Goal: Task Accomplishment & Management: Complete application form

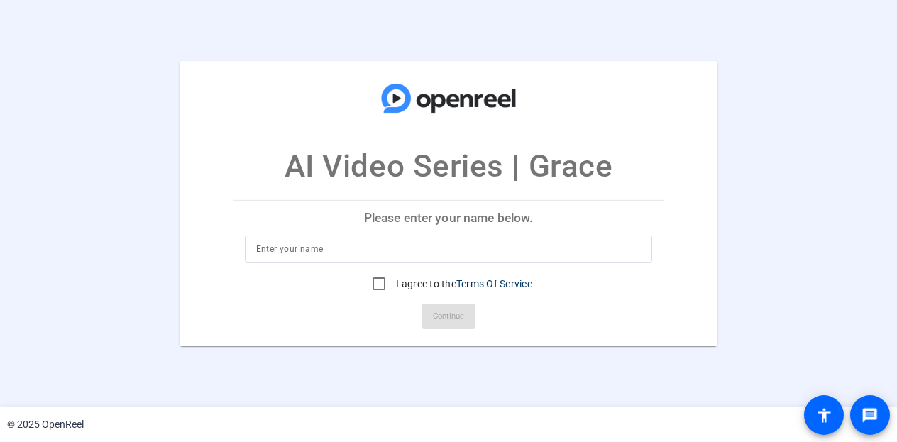
click at [351, 243] on input at bounding box center [448, 248] width 385 height 17
type input "[PERSON_NAME]"
click at [372, 290] on input "I agree to the Terms Of Service" at bounding box center [379, 284] width 28 height 28
checkbox input "true"
click at [473, 330] on span at bounding box center [448, 316] width 54 height 34
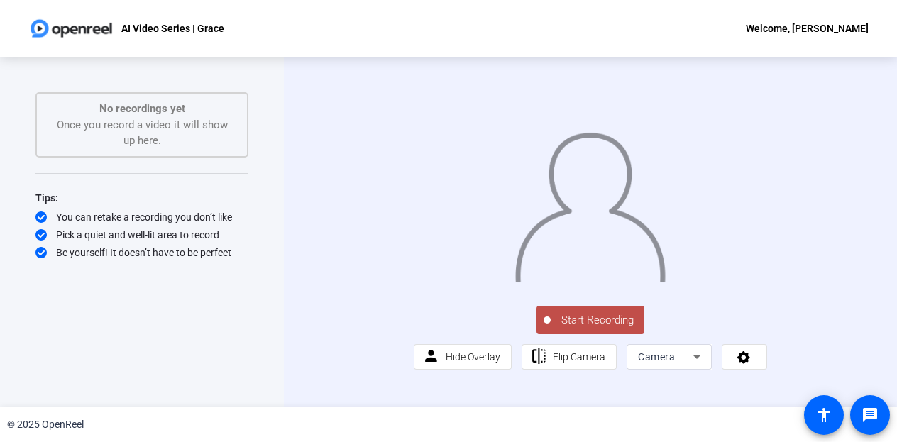
drag, startPoint x: 614, startPoint y: 365, endPoint x: 578, endPoint y: 346, distance: 40.9
click at [578, 346] on div "Start Recording person Hide Overlay flip Flip Camera Camera" at bounding box center [590, 231] width 353 height 275
click at [584, 328] on span "Start Recording" at bounding box center [597, 320] width 94 height 16
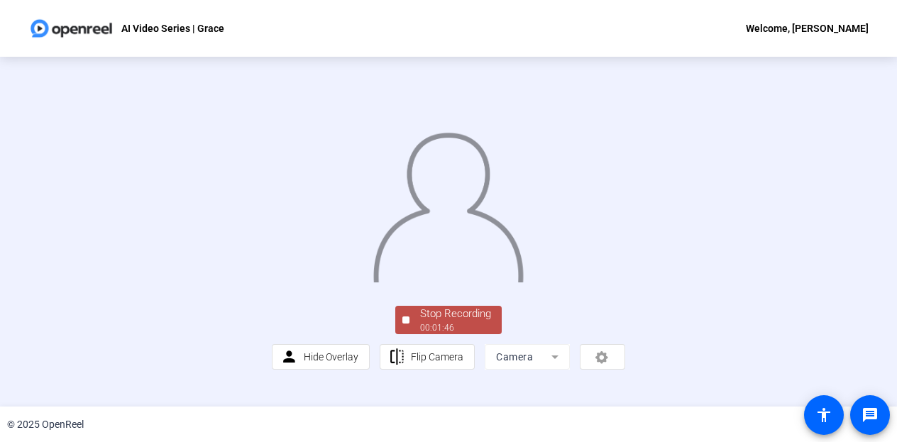
scroll to position [91, 0]
click at [410, 335] on span "Stop Recording 00:01:47" at bounding box center [455, 320] width 92 height 29
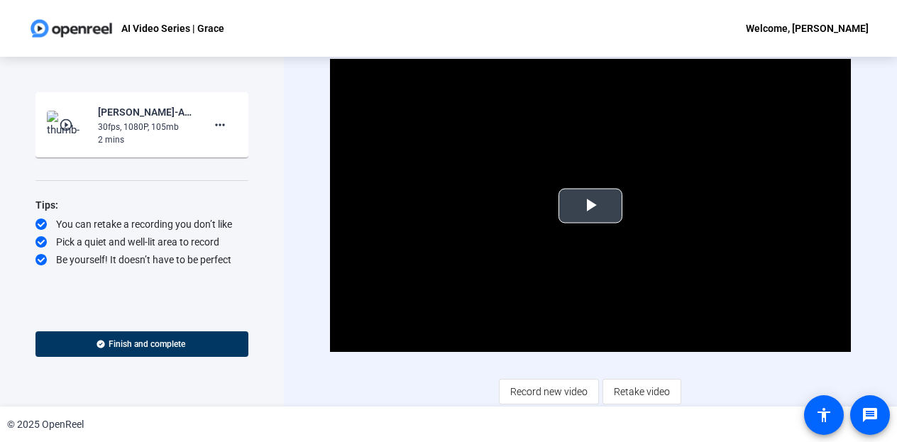
click at [590, 206] on span "Video Player" at bounding box center [590, 206] width 0 height 0
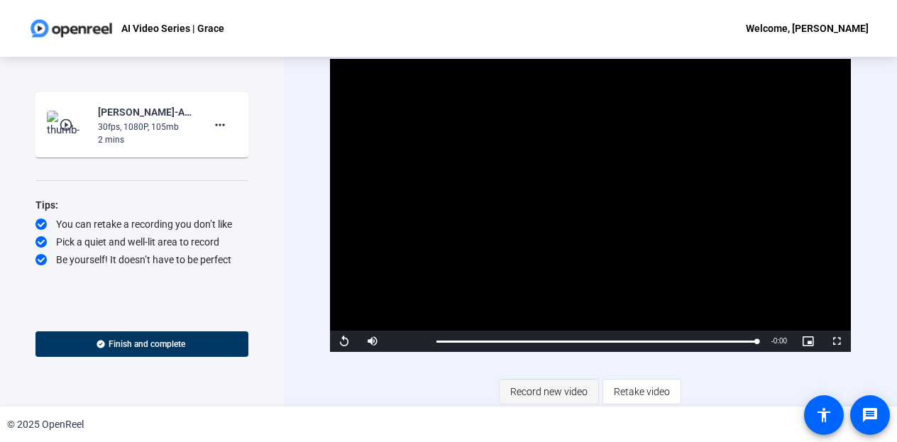
click at [553, 396] on span "Record new video" at bounding box center [548, 391] width 77 height 27
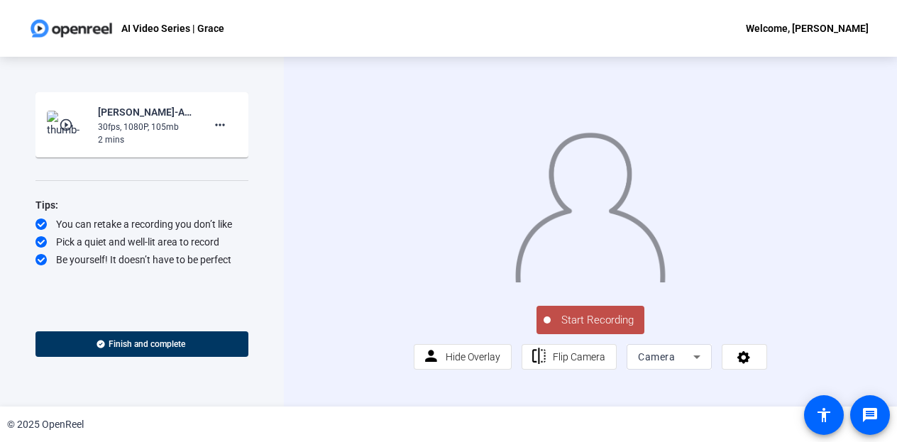
click at [577, 328] on span "Start Recording" at bounding box center [597, 320] width 94 height 16
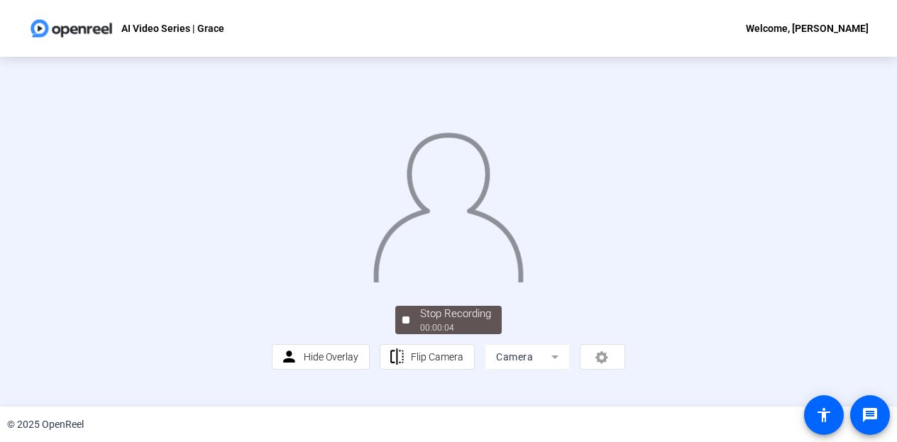
scroll to position [91, 0]
click at [397, 335] on button "Stop Recording 00:00:08" at bounding box center [448, 320] width 106 height 29
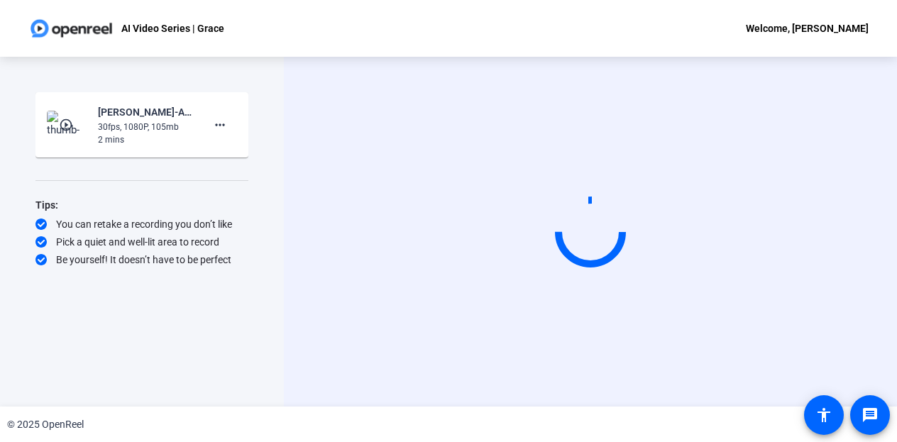
scroll to position [0, 0]
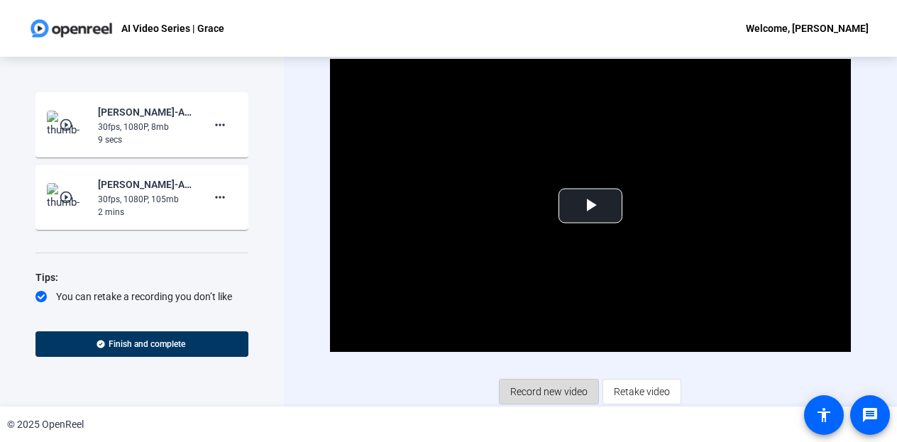
click at [532, 396] on span "Record new video" at bounding box center [548, 391] width 77 height 27
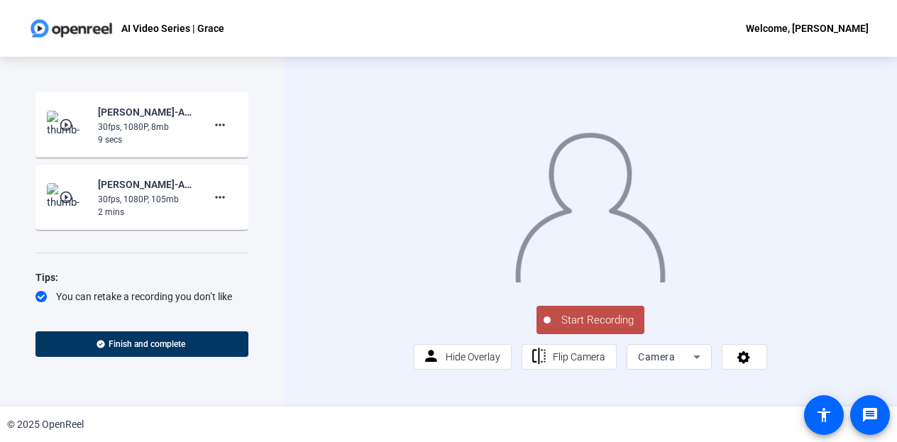
click at [609, 328] on span "Start Recording" at bounding box center [597, 320] width 94 height 16
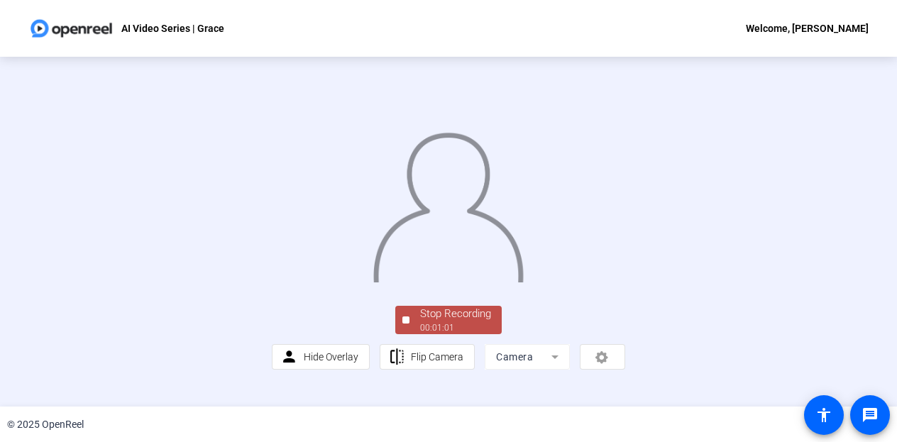
scroll to position [91, 0]
click at [403, 323] on div at bounding box center [405, 319] width 7 height 7
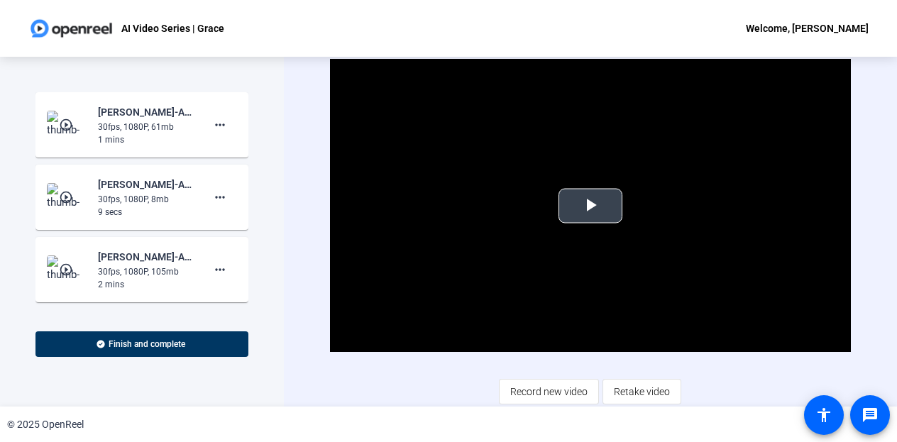
click at [590, 206] on span "Video Player" at bounding box center [590, 206] width 0 height 0
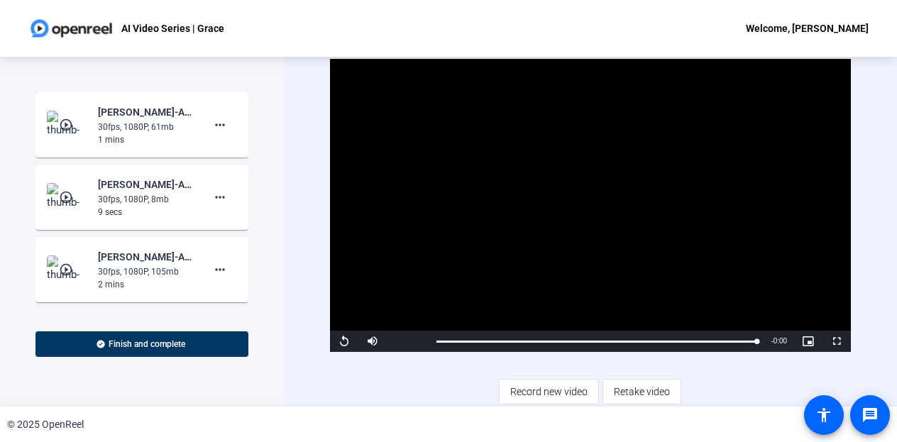
drag, startPoint x: 516, startPoint y: 394, endPoint x: 394, endPoint y: 399, distance: 122.8
drag, startPoint x: 394, startPoint y: 399, endPoint x: 305, endPoint y: 414, distance: 89.8
click at [305, 414] on div "© 2025 OpenReel" at bounding box center [448, 423] width 897 height 35
click at [538, 389] on span "Record new video" at bounding box center [548, 391] width 77 height 27
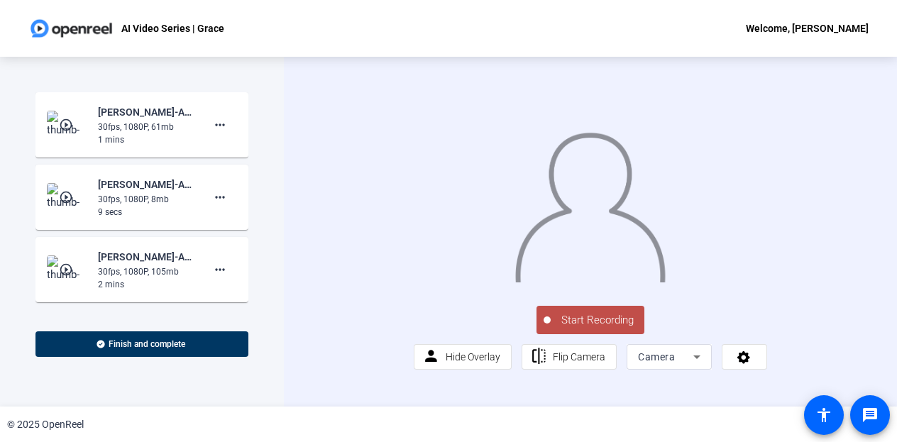
click at [602, 328] on span "Start Recording" at bounding box center [597, 320] width 94 height 16
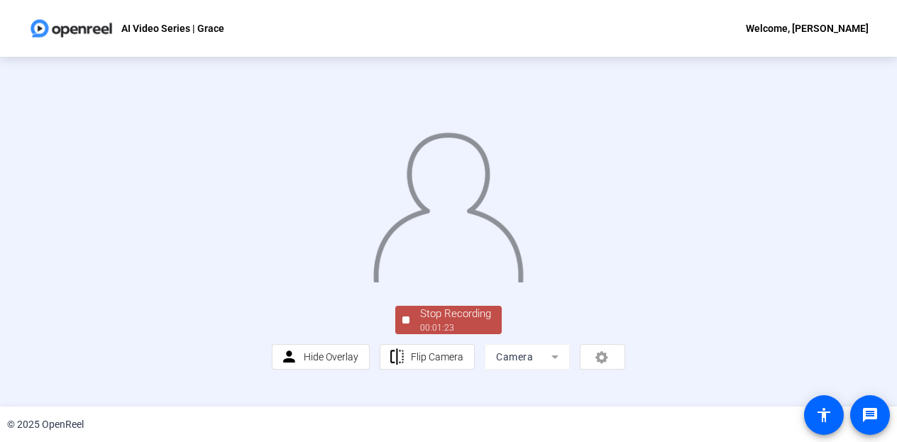
scroll to position [91, 0]
click at [426, 322] on div "Stop Recording" at bounding box center [455, 314] width 71 height 16
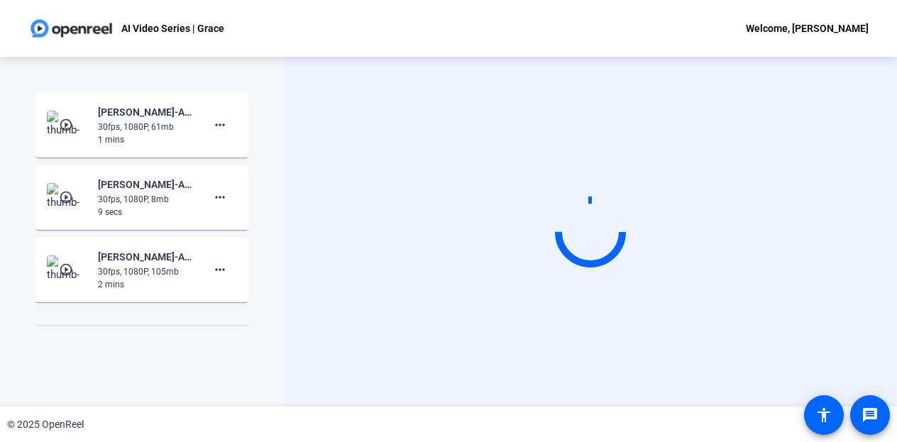
scroll to position [0, 0]
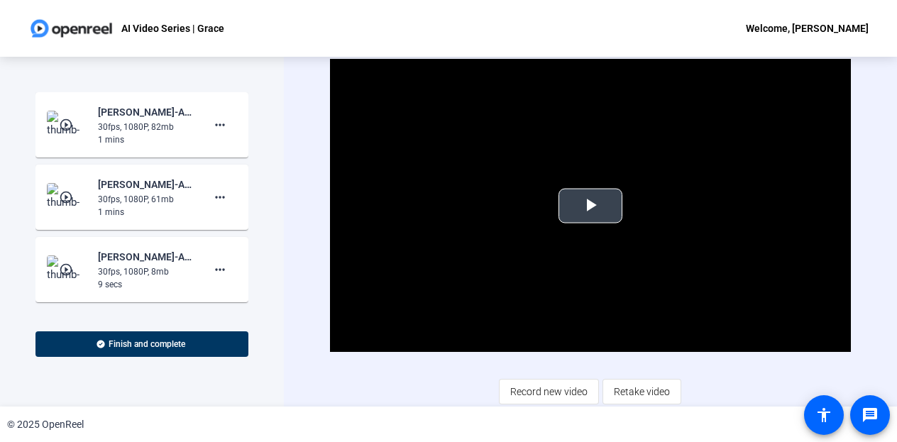
click at [590, 206] on span "Video Player" at bounding box center [590, 206] width 0 height 0
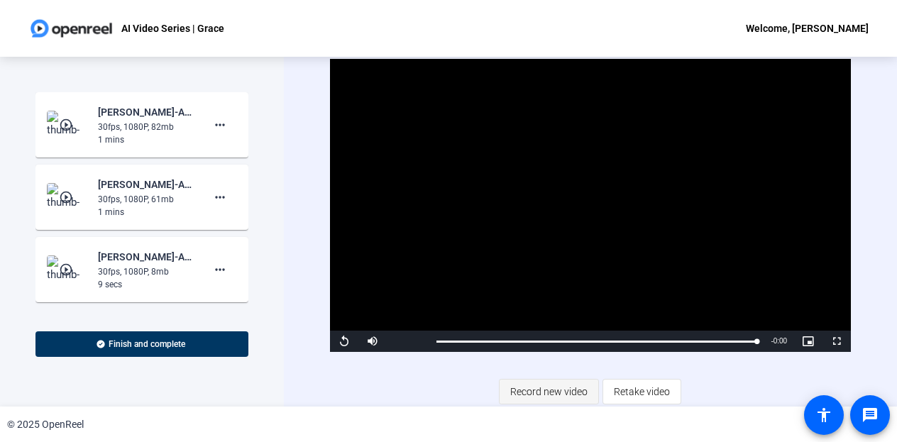
click at [543, 388] on span "Record new video" at bounding box center [548, 391] width 77 height 27
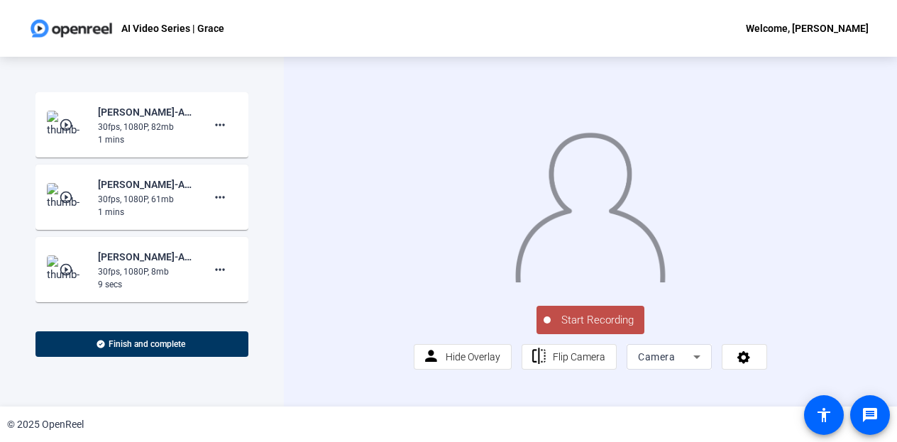
drag, startPoint x: 614, startPoint y: 370, endPoint x: 486, endPoint y: 365, distance: 128.5
click at [486, 365] on div "Start Recording person Hide Overlay flip Flip Camera Camera" at bounding box center [590, 336] width 353 height 67
click at [572, 328] on span "Start Recording" at bounding box center [597, 320] width 94 height 16
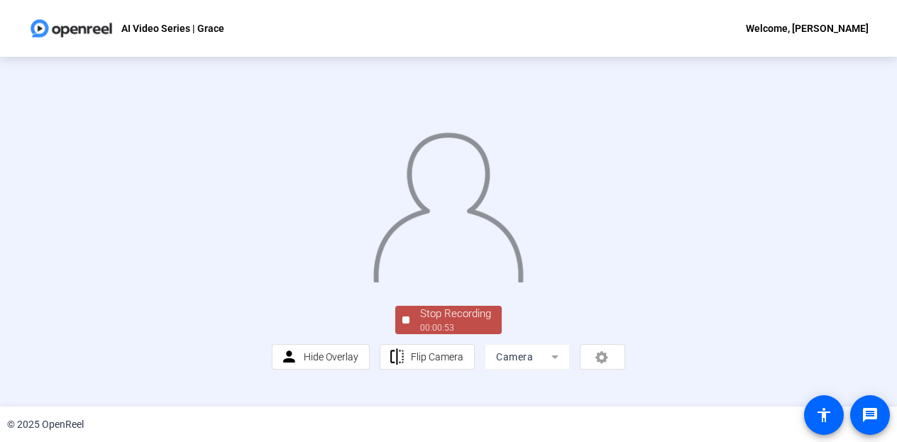
scroll to position [91, 0]
click at [420, 322] on div "Stop Recording" at bounding box center [455, 314] width 71 height 16
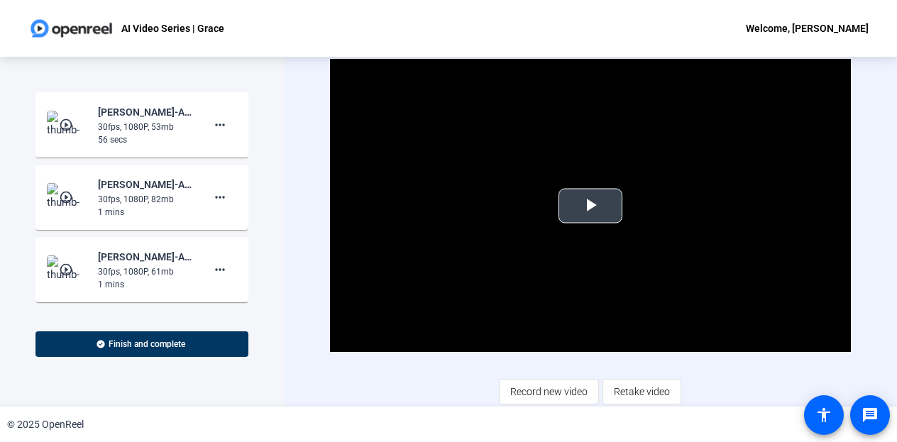
drag, startPoint x: 606, startPoint y: 211, endPoint x: 519, endPoint y: 215, distance: 86.6
click at [519, 215] on video "Video Player" at bounding box center [590, 205] width 521 height 293
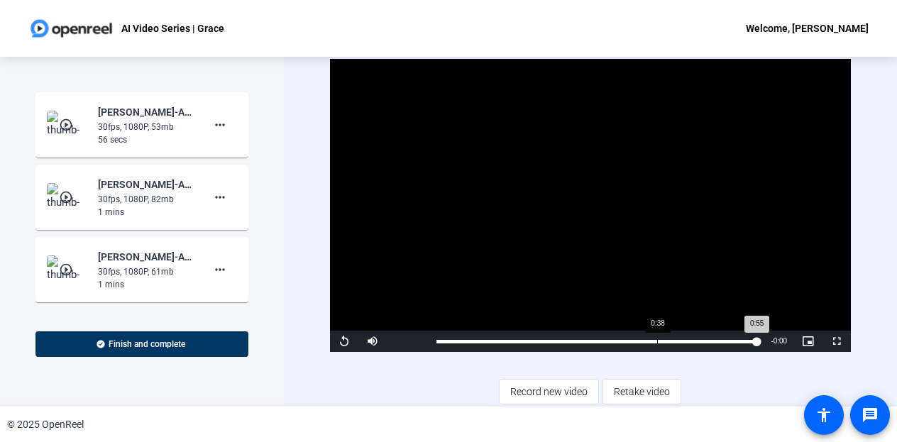
click at [657, 337] on div "Loaded : 100.00% 0:38 0:55" at bounding box center [596, 341] width 335 height 21
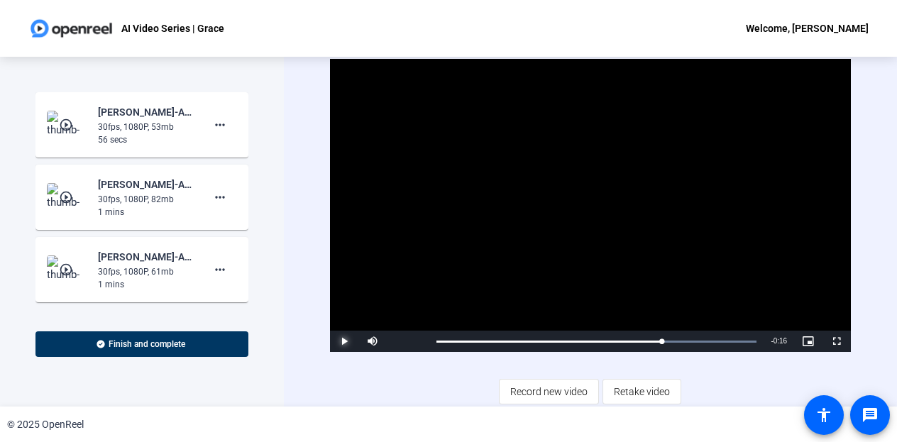
click at [338, 341] on span "Video Player" at bounding box center [344, 341] width 28 height 0
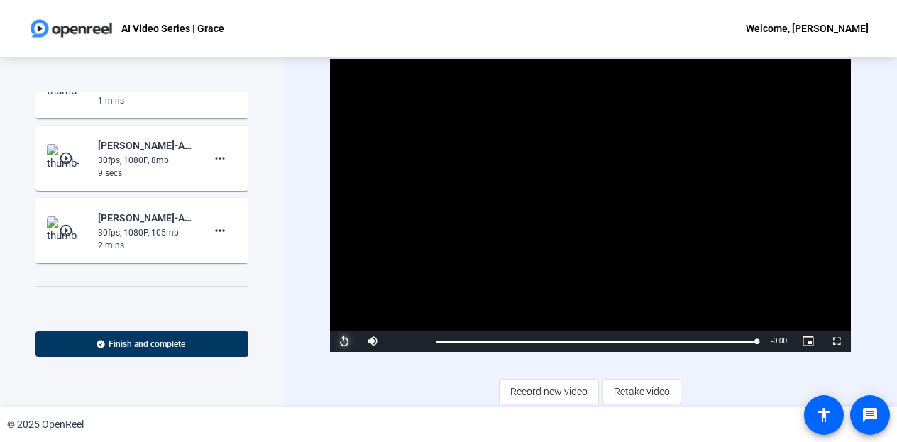
scroll to position [189, 0]
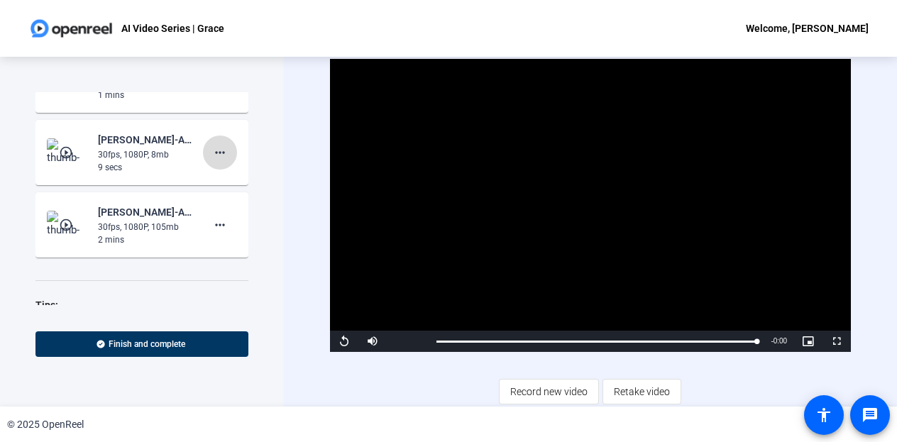
click at [213, 158] on mat-icon "more_horiz" at bounding box center [219, 152] width 17 height 17
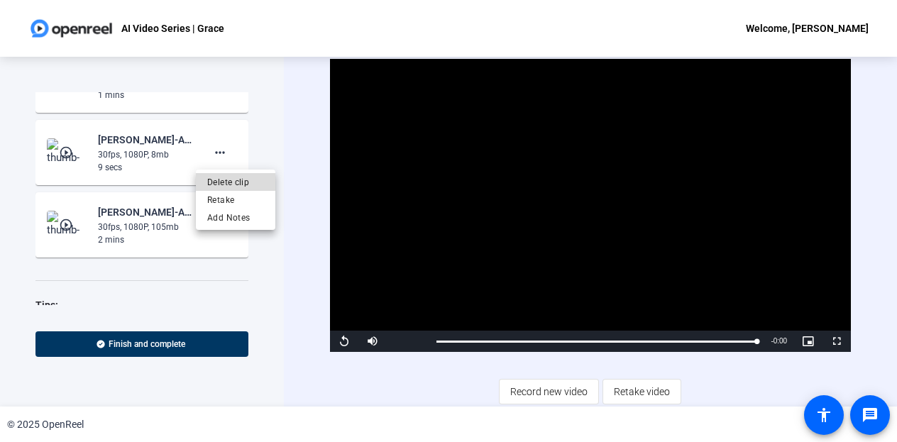
click at [222, 174] on span "Delete clip" at bounding box center [235, 181] width 57 height 17
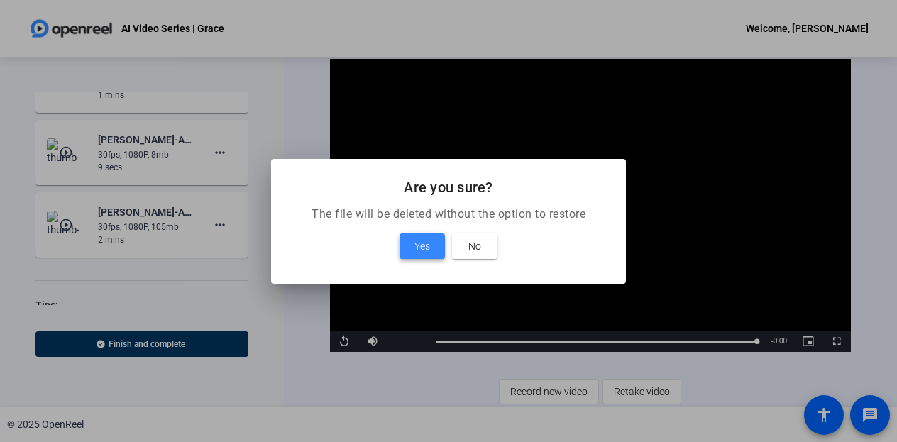
click at [410, 243] on span at bounding box center [421, 246] width 45 height 34
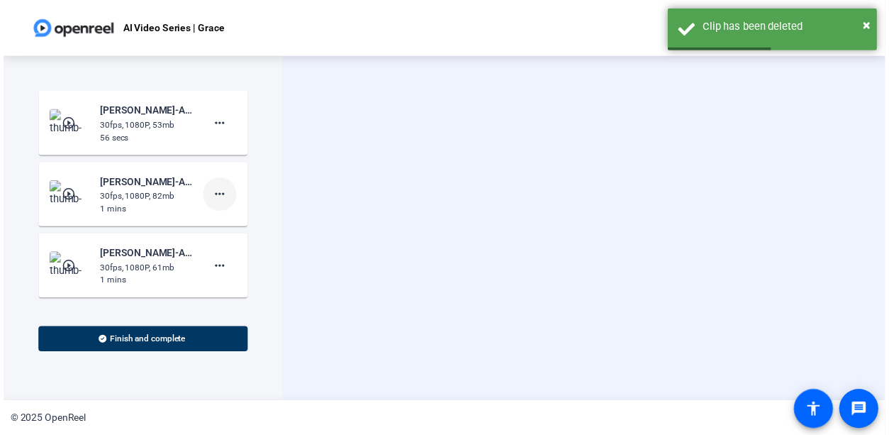
scroll to position [178, 0]
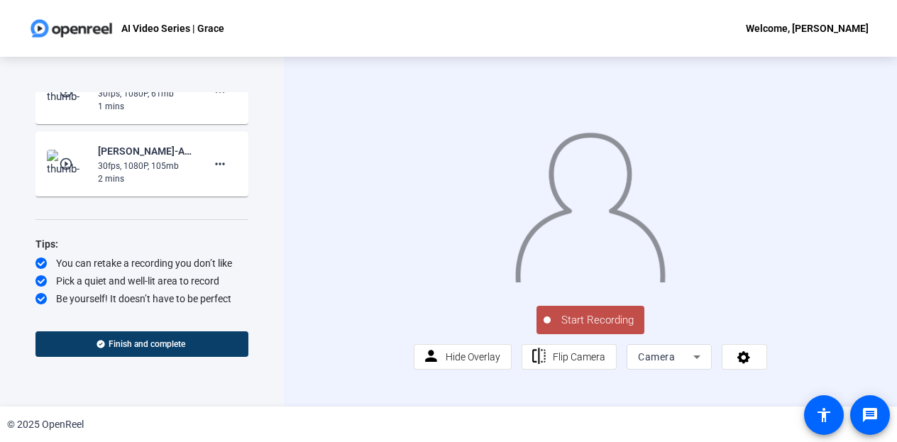
click at [160, 341] on span "Finish and complete" at bounding box center [147, 343] width 77 height 11
